Goal: Task Accomplishment & Management: Manage account settings

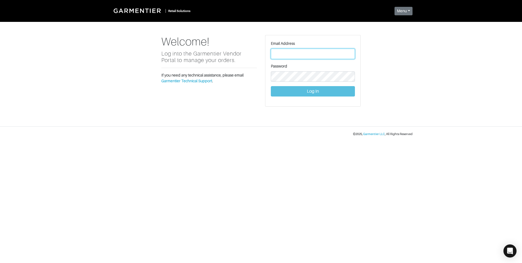
type input "[PERSON_NAME][EMAIL_ADDRESS][DOMAIN_NAME]"
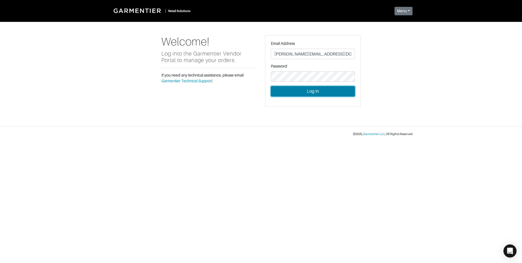
click at [302, 92] on button "Log In" at bounding box center [313, 91] width 84 height 10
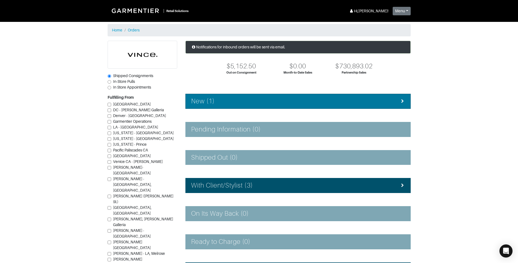
click at [215, 97] on div "New (1)" at bounding box center [298, 101] width 214 height 8
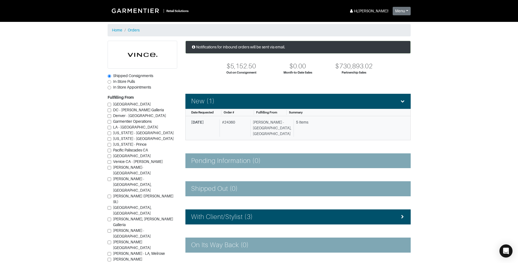
click at [248, 120] on div "# 24360" at bounding box center [233, 127] width 29 height 17
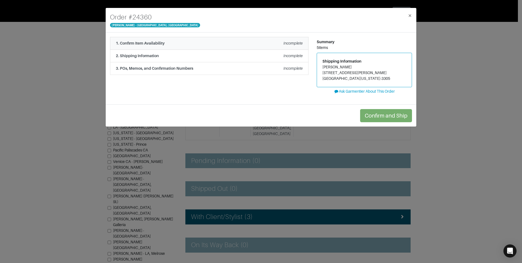
click at [141, 43] on strong "1. Confirm Item Availability" at bounding box center [140, 43] width 49 height 4
